Goal: Transaction & Acquisition: Purchase product/service

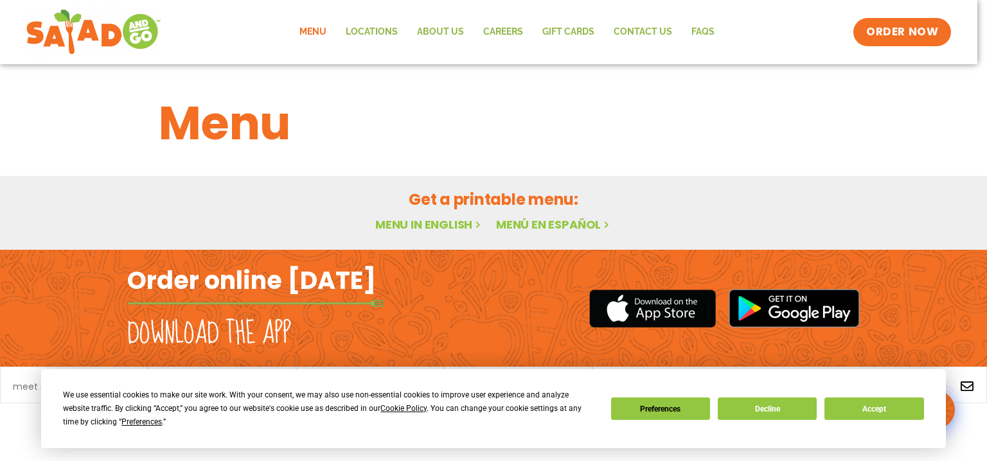
click at [316, 36] on link "Menu" at bounding box center [313, 32] width 46 height 30
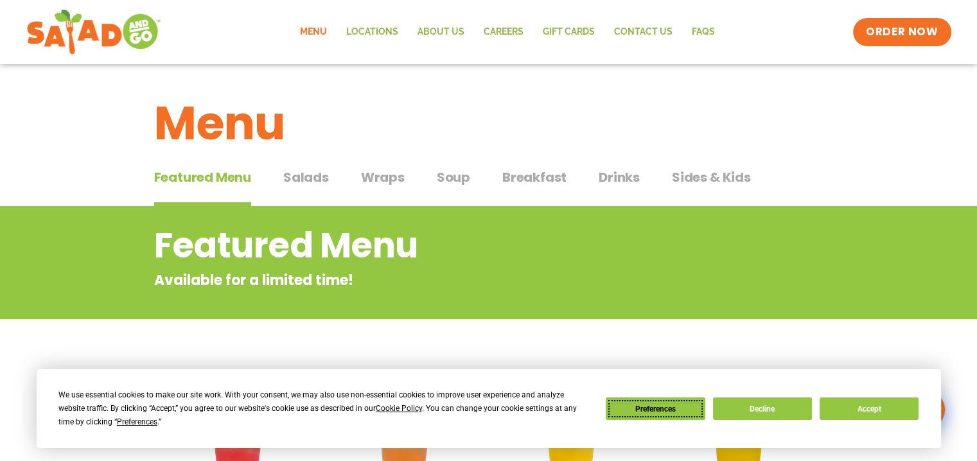
click at [646, 411] on button "Preferences" at bounding box center [655, 409] width 99 height 22
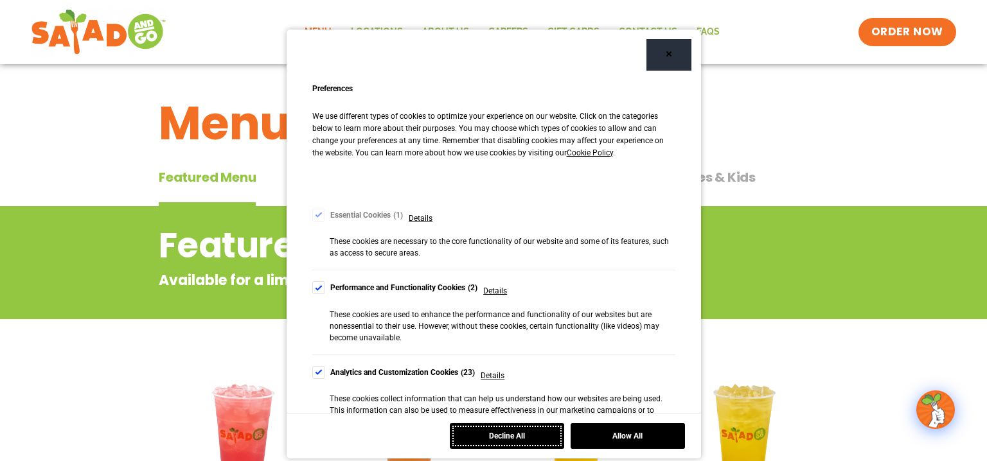
click at [521, 434] on button "Decline All" at bounding box center [507, 436] width 114 height 26
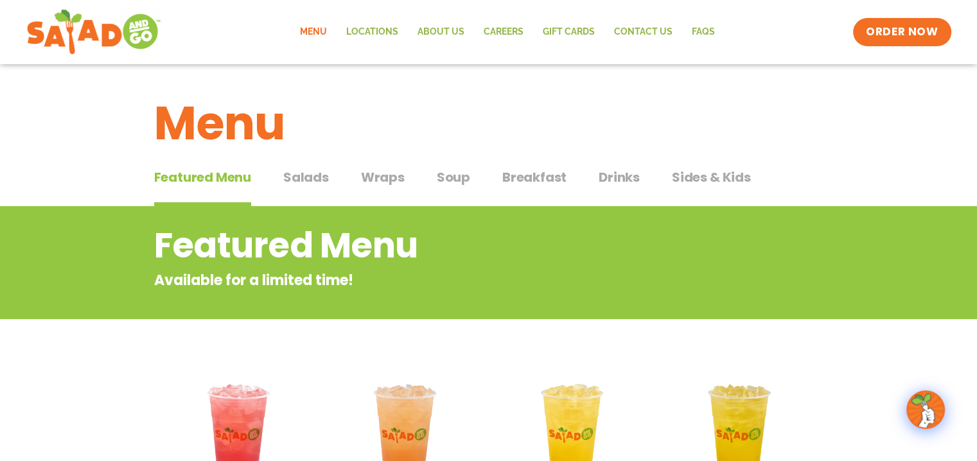
click at [344, 190] on div "Featured Menu Featured Menu Salads Salads Wraps Wraps Soup Soup Breakfast Break…" at bounding box center [489, 185] width 670 height 44
click at [402, 182] on span "Wraps" at bounding box center [383, 177] width 44 height 19
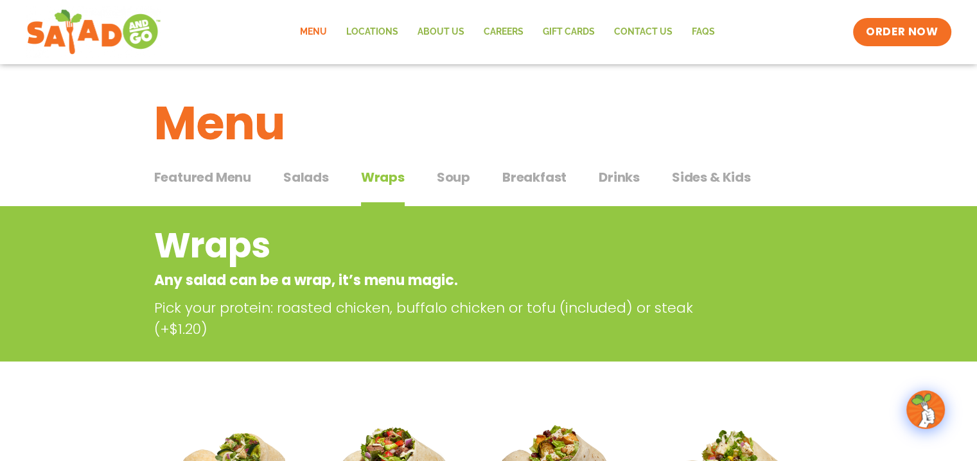
click at [666, 168] on div "Featured Menu Featured Menu Salads Salads Wraps Wraps Soup Soup Breakfast Break…" at bounding box center [489, 185] width 670 height 44
click at [676, 179] on span "Sides & Kids" at bounding box center [711, 177] width 79 height 19
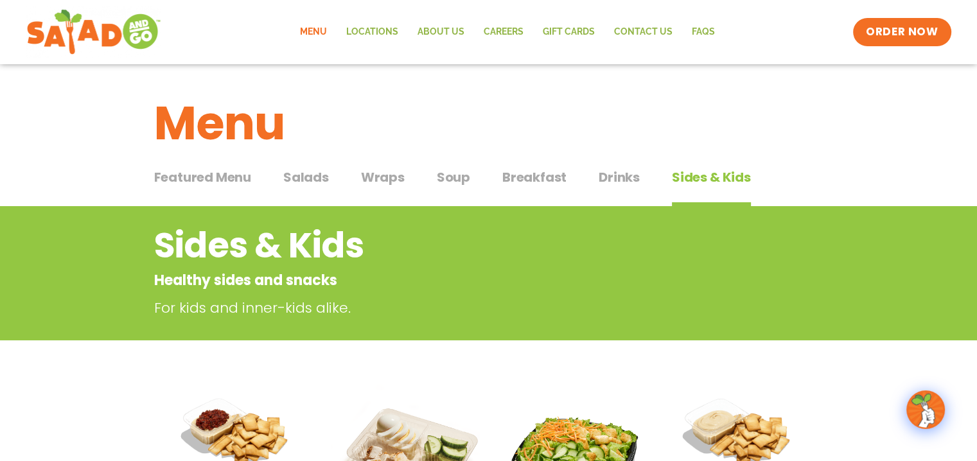
click at [317, 183] on span "Salads" at bounding box center [306, 177] width 46 height 19
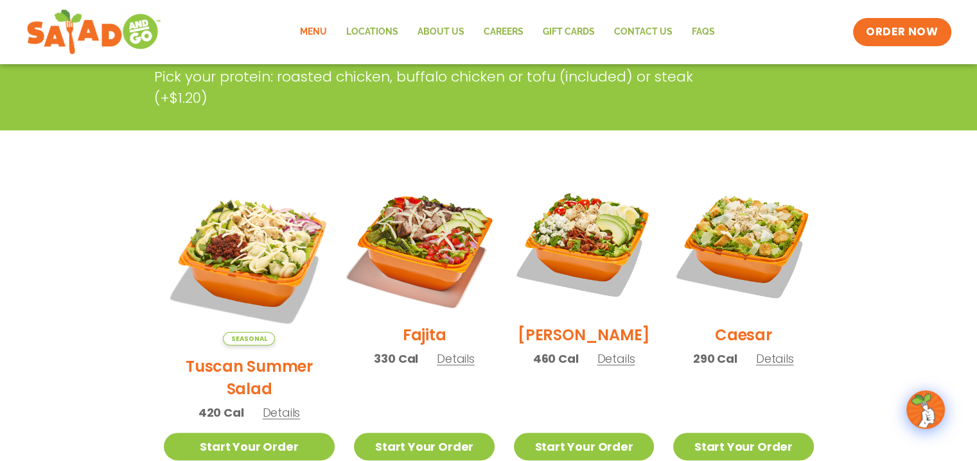
scroll to position [257, 0]
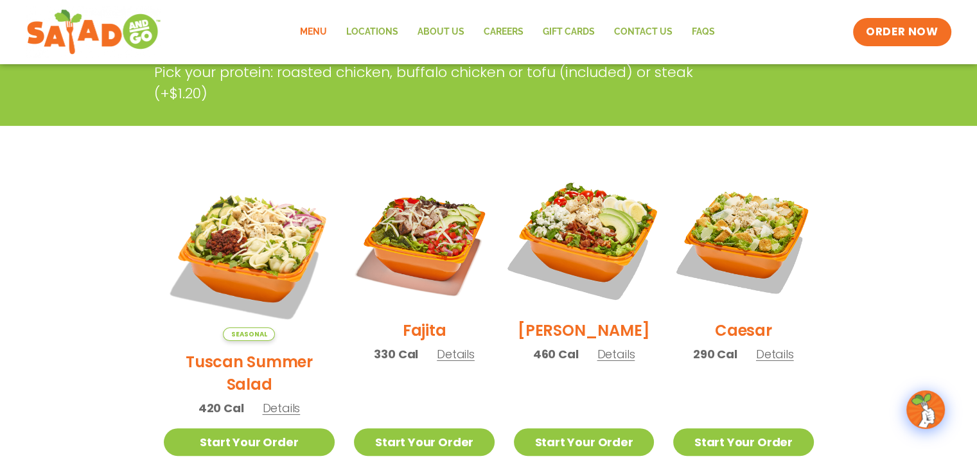
click at [586, 303] on img at bounding box center [584, 239] width 165 height 165
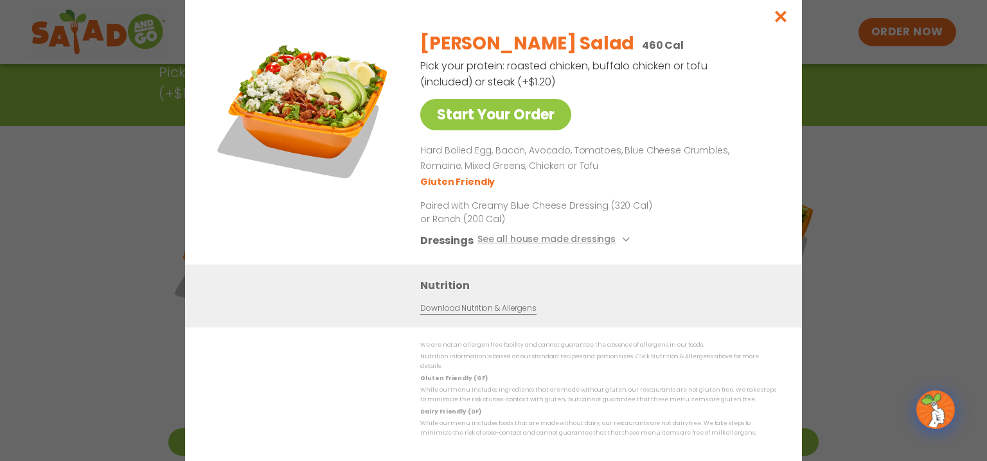
click at [869, 129] on div "Start Your Order [PERSON_NAME] Salad 460 Cal Pick your protein: roasted chicken…" at bounding box center [493, 230] width 987 height 461
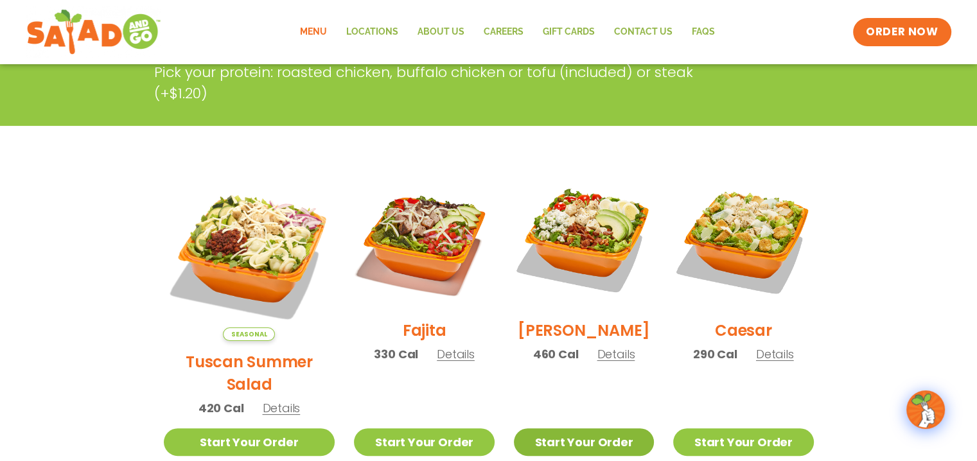
click at [571, 429] on link "Start Your Order" at bounding box center [584, 443] width 140 height 28
